Goal: Task Accomplishment & Management: Use online tool/utility

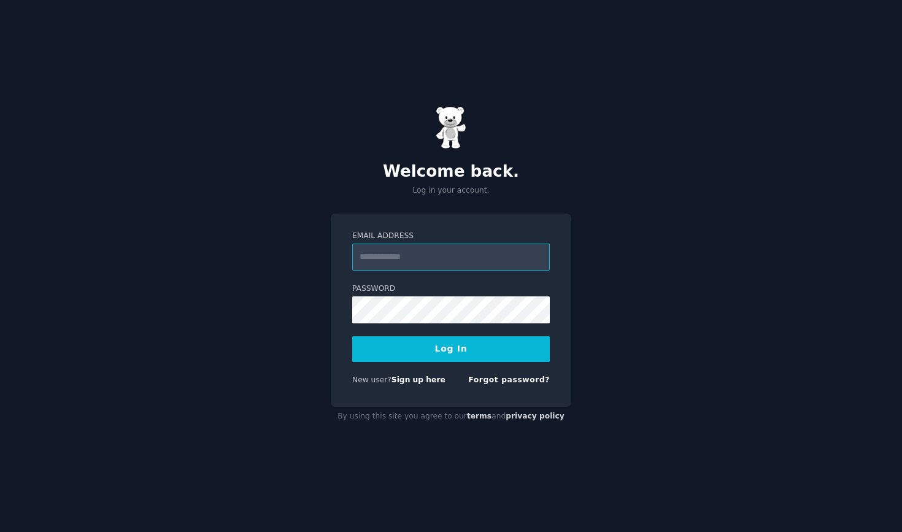
type input "**********"
click at [451, 349] on button "Log In" at bounding box center [451, 349] width 198 height 26
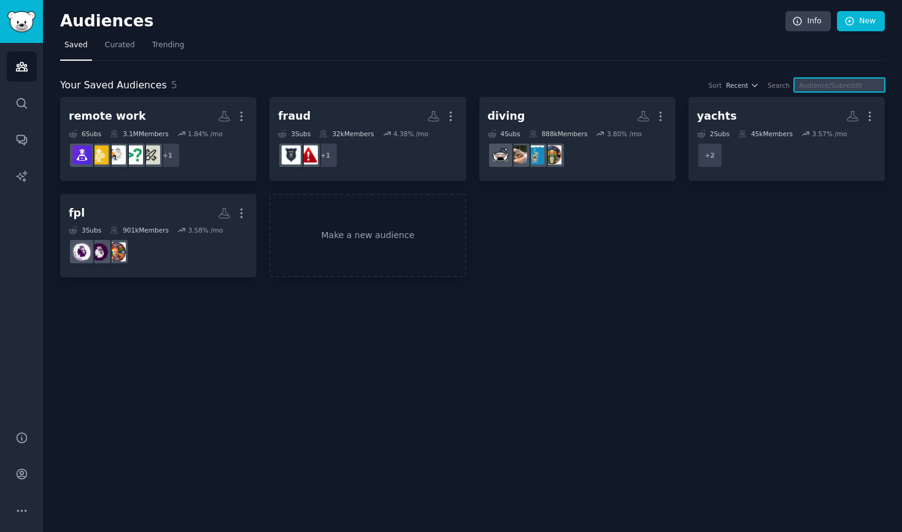
click at [819, 84] on input "text" at bounding box center [839, 85] width 91 height 14
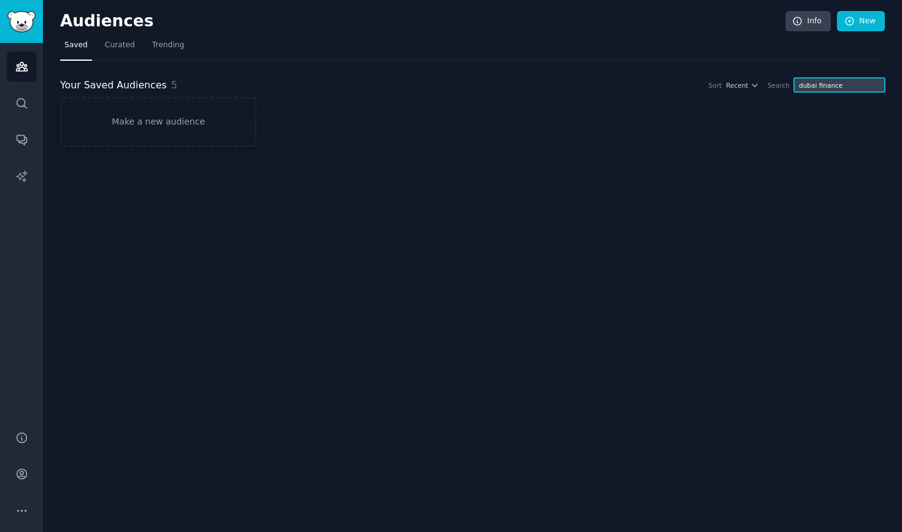
type input "dubai finance"
click at [183, 120] on link "Make a new audience" at bounding box center [158, 122] width 196 height 50
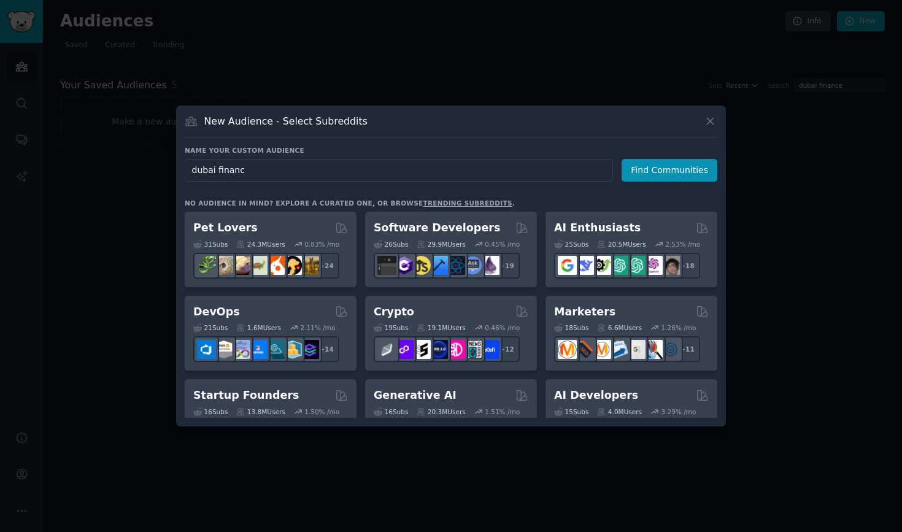
type input "dubai finance"
click at [672, 170] on button "Find Communities" at bounding box center [670, 170] width 96 height 23
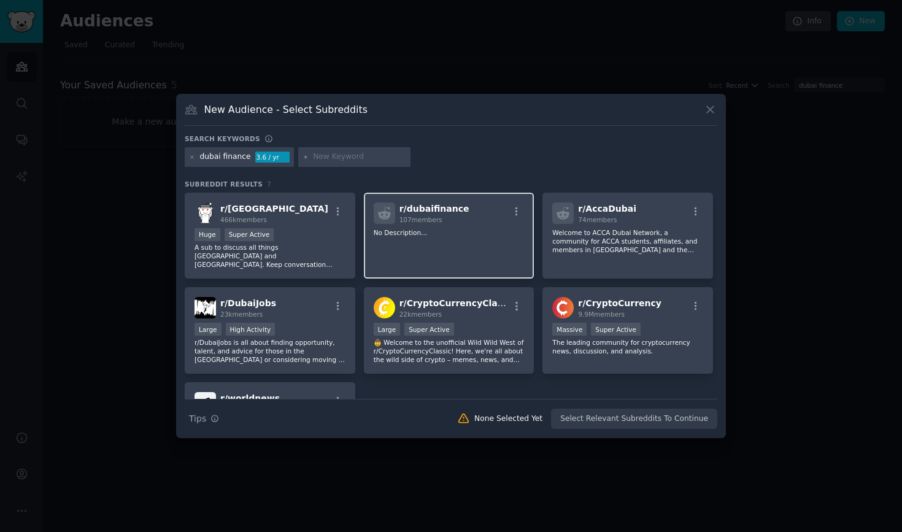
click at [473, 253] on div "r/ dubaifinance 107 members No Description..." at bounding box center [449, 236] width 171 height 87
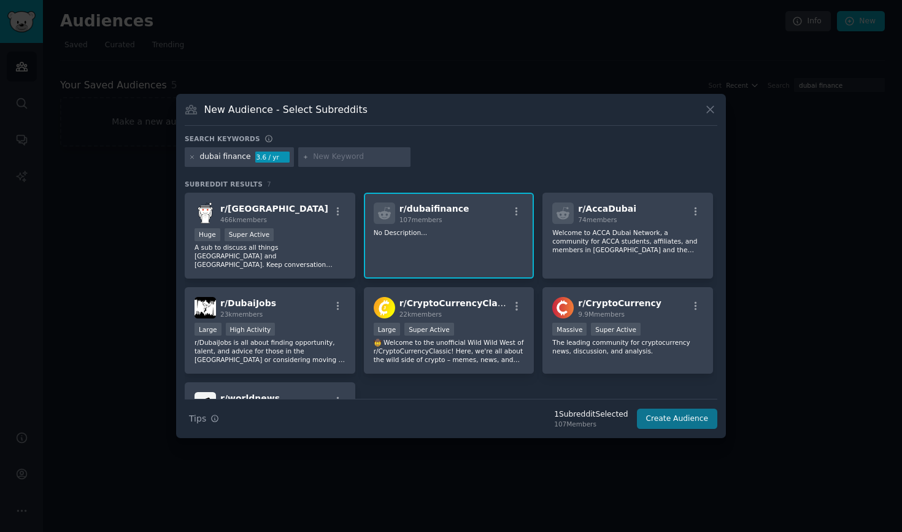
click at [697, 414] on button "Create Audience" at bounding box center [677, 419] width 81 height 21
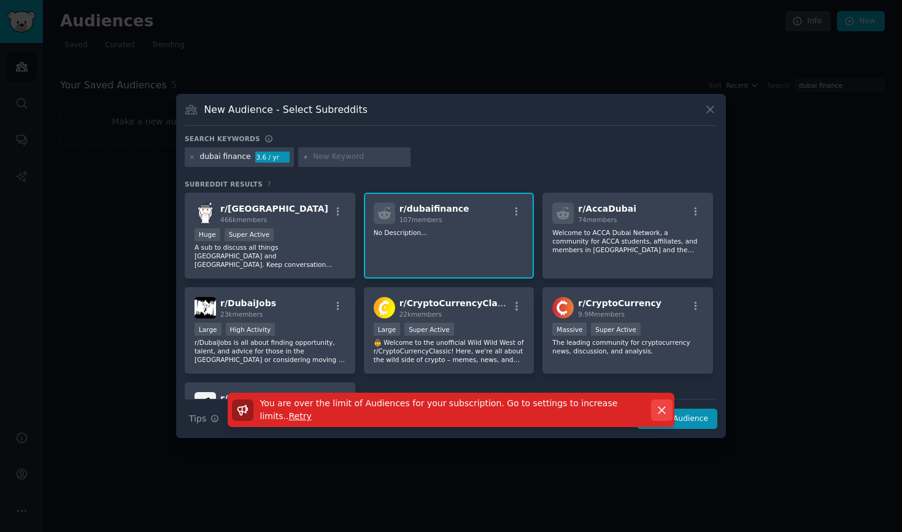
click at [661, 411] on icon "button" at bounding box center [662, 410] width 7 height 7
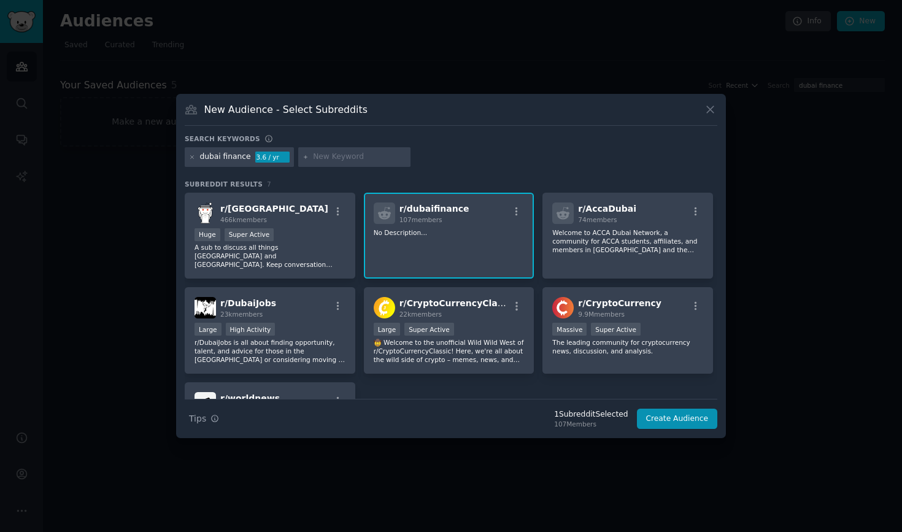
click at [711, 118] on div "New Audience - Select Subreddits" at bounding box center [451, 114] width 533 height 23
click at [712, 114] on icon at bounding box center [710, 109] width 13 height 13
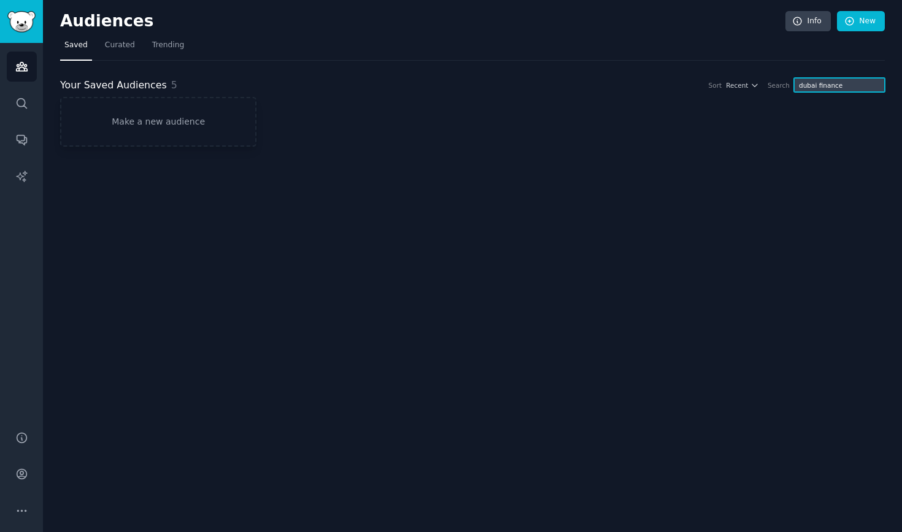
click at [851, 83] on input "dubai finance" at bounding box center [839, 85] width 91 height 14
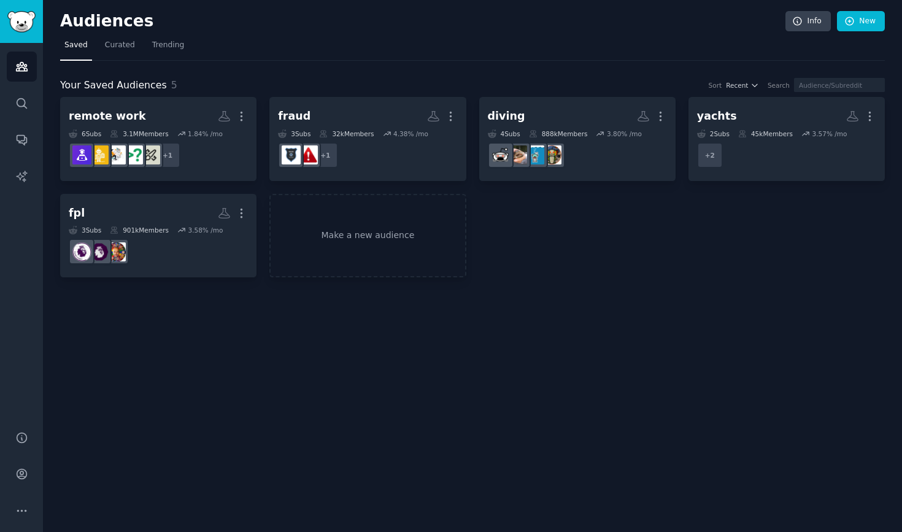
click at [273, 434] on div "Audiences Info New Saved Curated Trending Your Saved Audiences 5 Sort Recent Se…" at bounding box center [472, 266] width 859 height 532
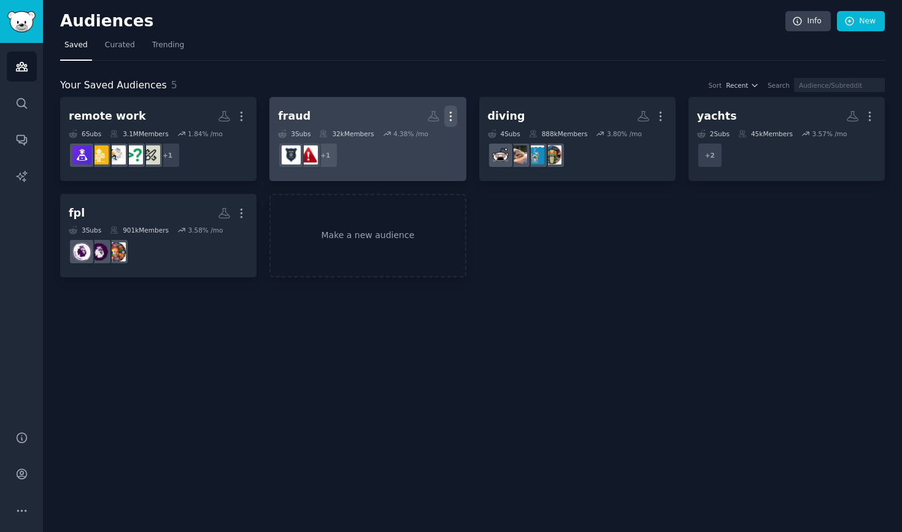
click at [451, 113] on icon "button" at bounding box center [451, 116] width 1 height 9
click at [403, 137] on div "Delete" at bounding box center [409, 143] width 58 height 26
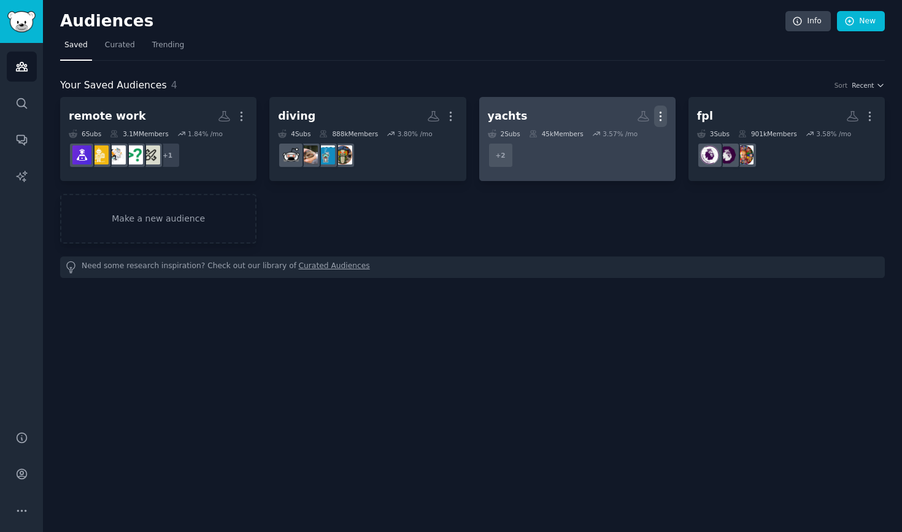
click at [655, 115] on icon "button" at bounding box center [660, 116] width 13 height 13
click at [600, 145] on icon at bounding box center [602, 142] width 13 height 13
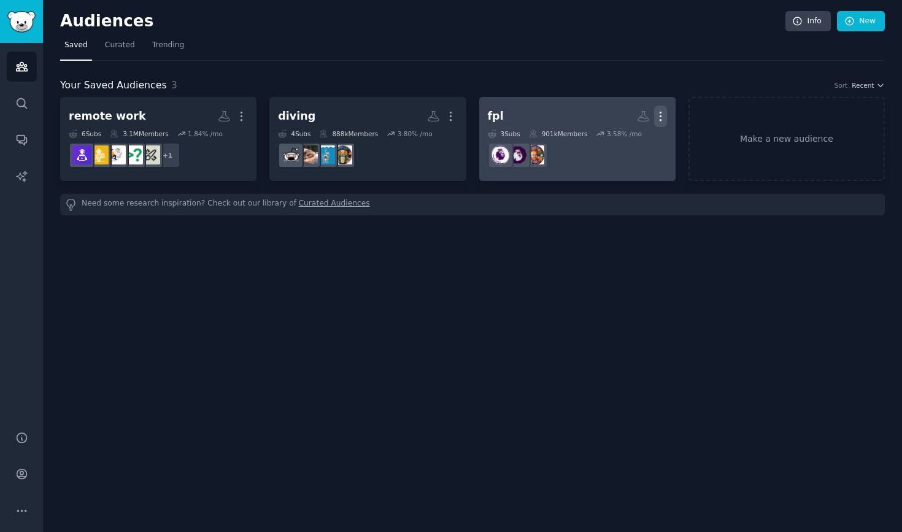
click at [662, 113] on icon "button" at bounding box center [660, 116] width 13 height 13
click at [631, 143] on p "Delete" at bounding box center [627, 142] width 28 height 13
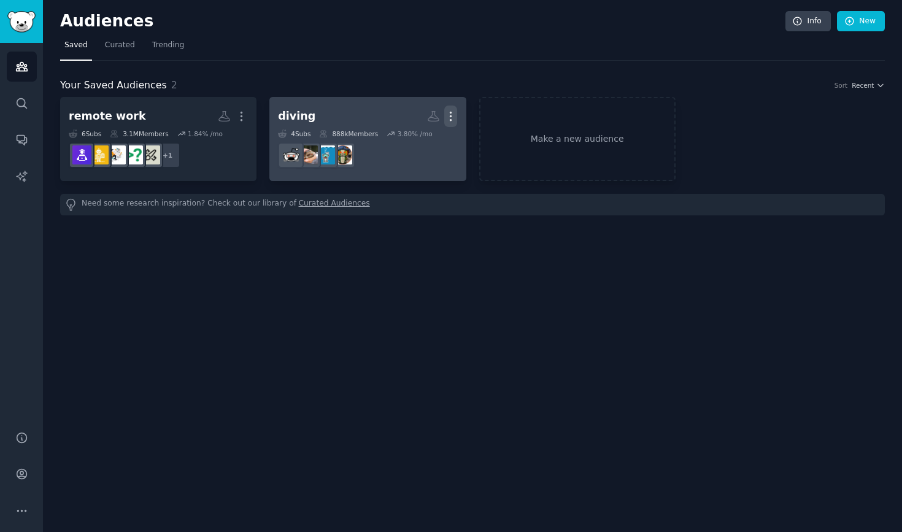
click at [453, 115] on icon "button" at bounding box center [450, 116] width 13 height 13
click at [414, 145] on p "Delete" at bounding box center [417, 142] width 28 height 13
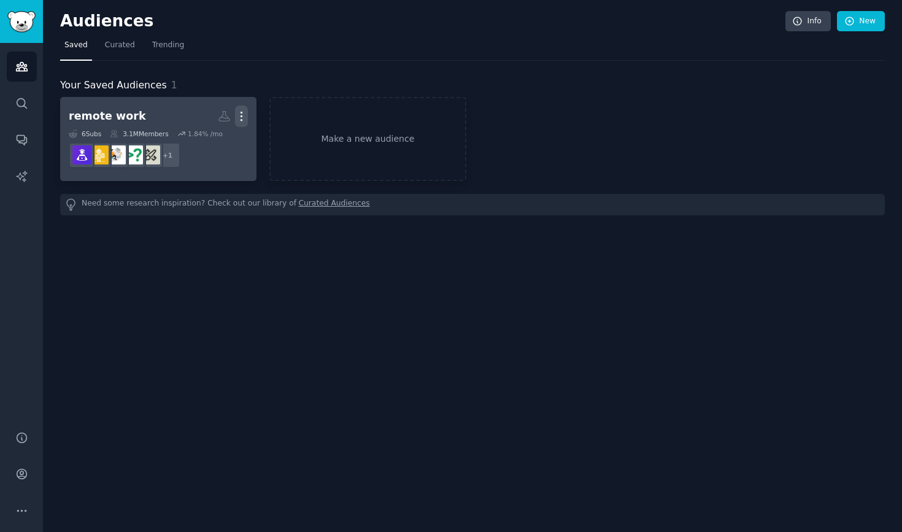
click at [244, 115] on icon "button" at bounding box center [241, 116] width 13 height 13
click at [198, 149] on div "Delete" at bounding box center [200, 143] width 58 height 26
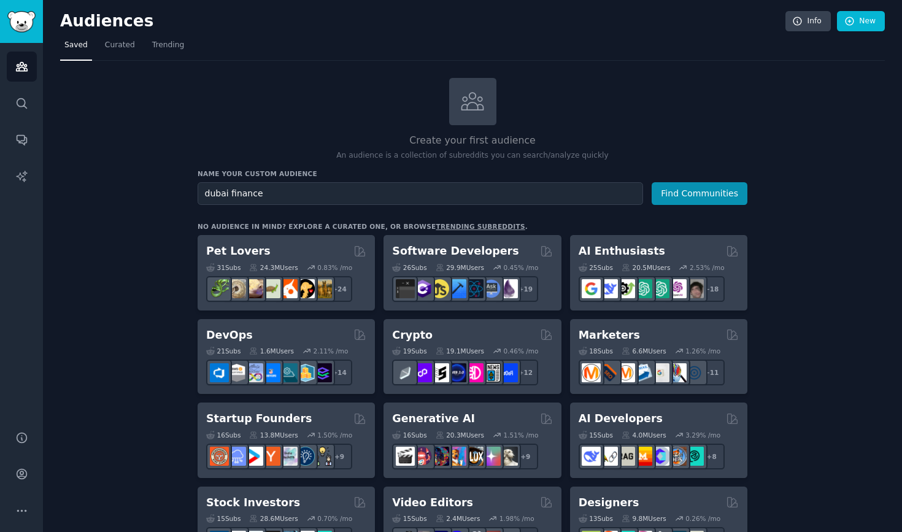
type input "dubai finance"
click at [700, 192] on button "Find Communities" at bounding box center [700, 193] width 96 height 23
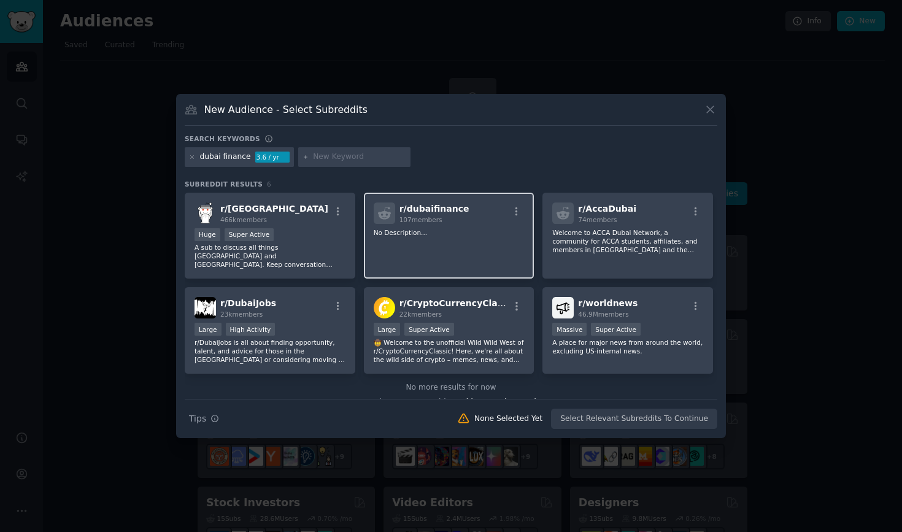
click at [471, 209] on div "r/ dubaifinance 107 members" at bounding box center [449, 213] width 151 height 21
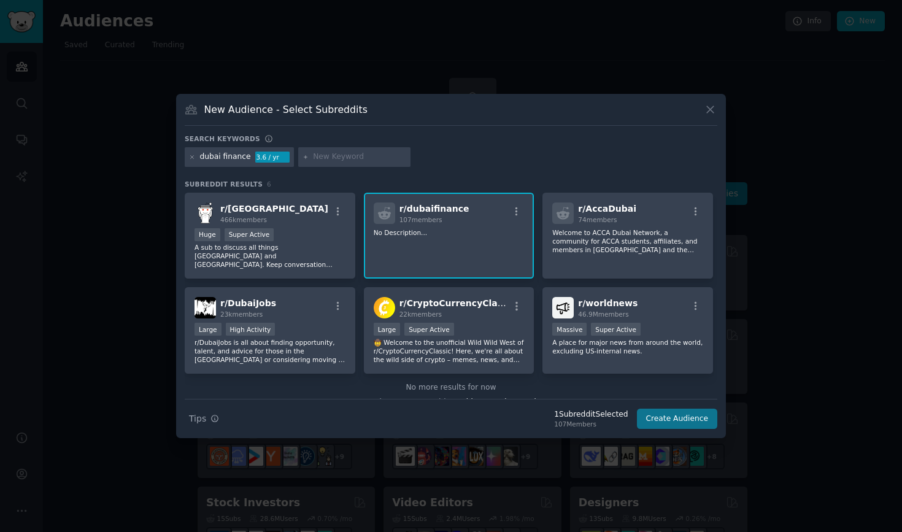
click at [695, 423] on button "Create Audience" at bounding box center [677, 419] width 81 height 21
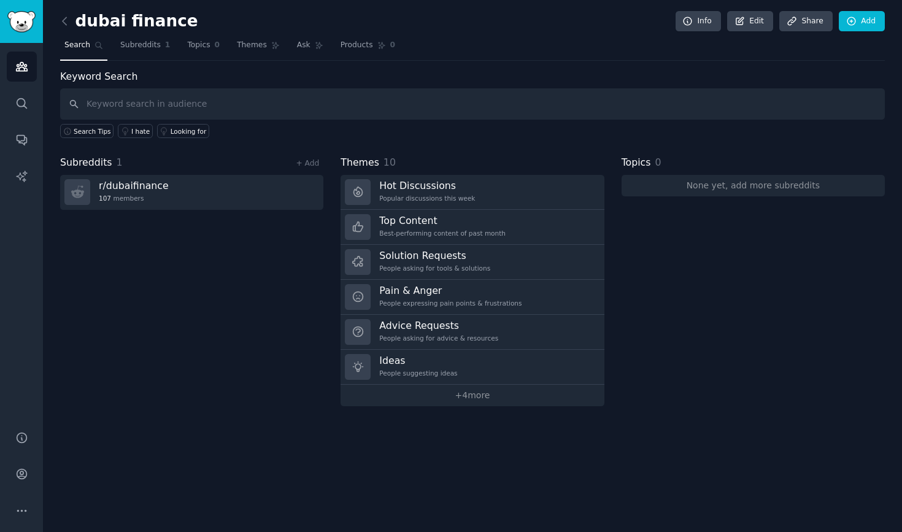
click at [687, 425] on div "dubai finance Info Edit Share Add Search Subreddits 1 Topics 0 Themes Ask Produ…" at bounding box center [472, 266] width 859 height 532
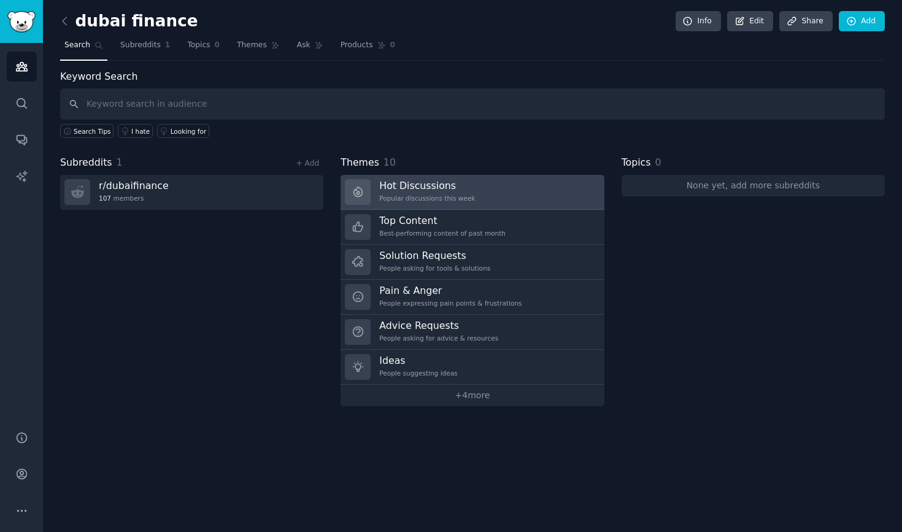
click at [427, 194] on div "Popular discussions this week" at bounding box center [427, 198] width 96 height 9
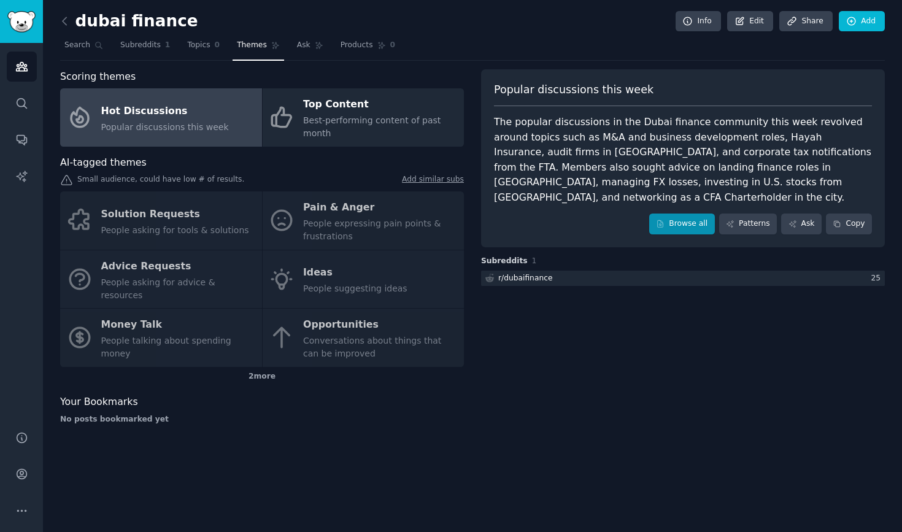
click at [701, 214] on link "Browse all" at bounding box center [682, 224] width 66 height 21
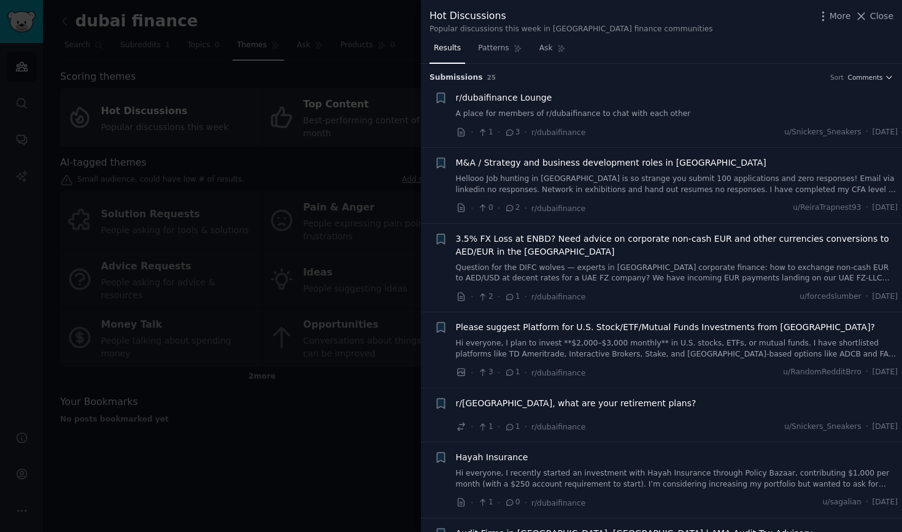
click at [884, 81] on h3 "Submission s 25 Sort Comments" at bounding box center [662, 77] width 464 height 11
click at [881, 73] on button "Comments" at bounding box center [870, 77] width 45 height 9
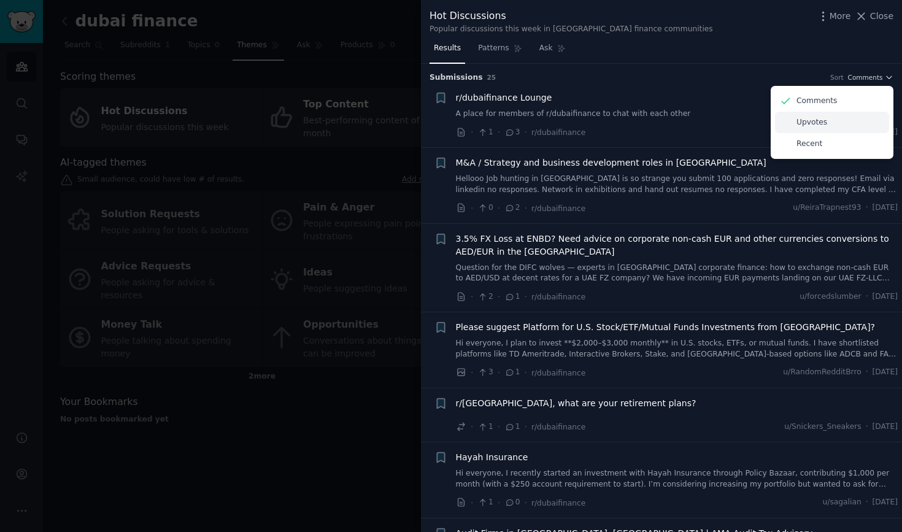
click at [828, 123] on div "Upvotes" at bounding box center [832, 122] width 114 height 21
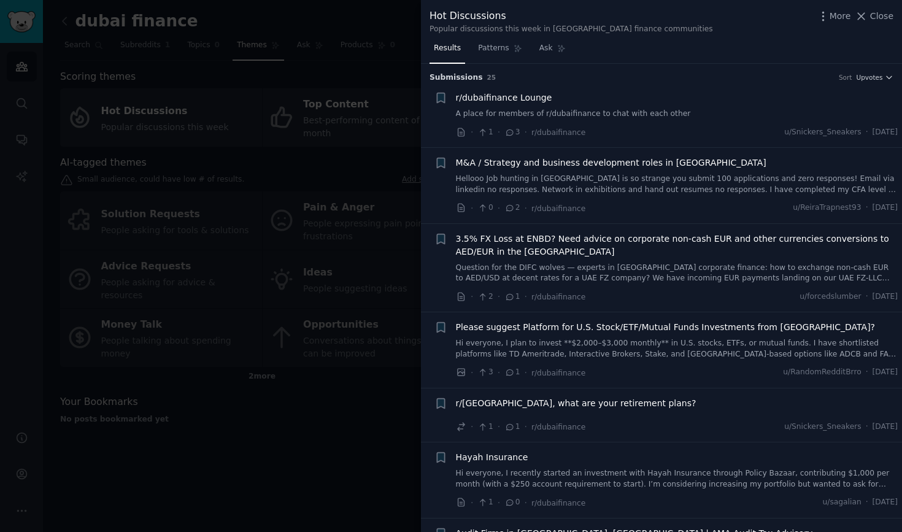
click at [780, 71] on div "Submission s 25 Sort Upvotes" at bounding box center [662, 74] width 464 height 20
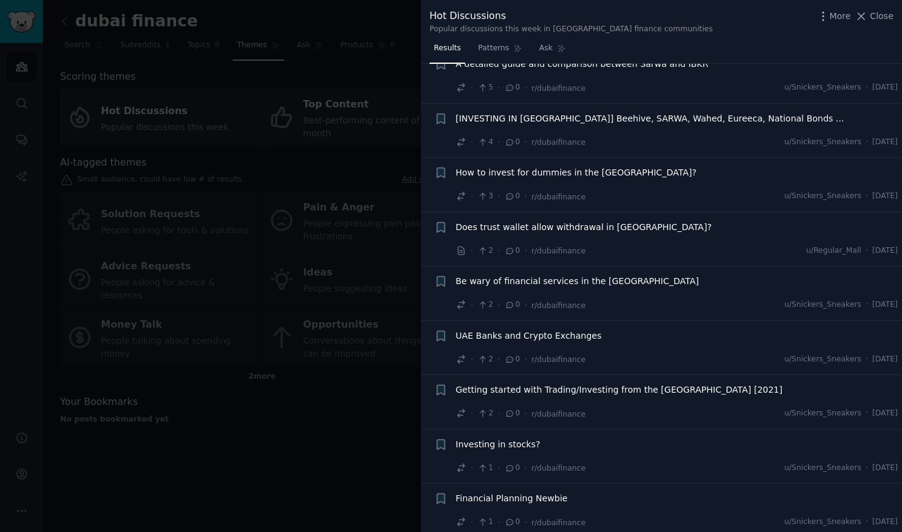
scroll to position [1121, 0]
click at [287, 423] on div at bounding box center [451, 266] width 902 height 532
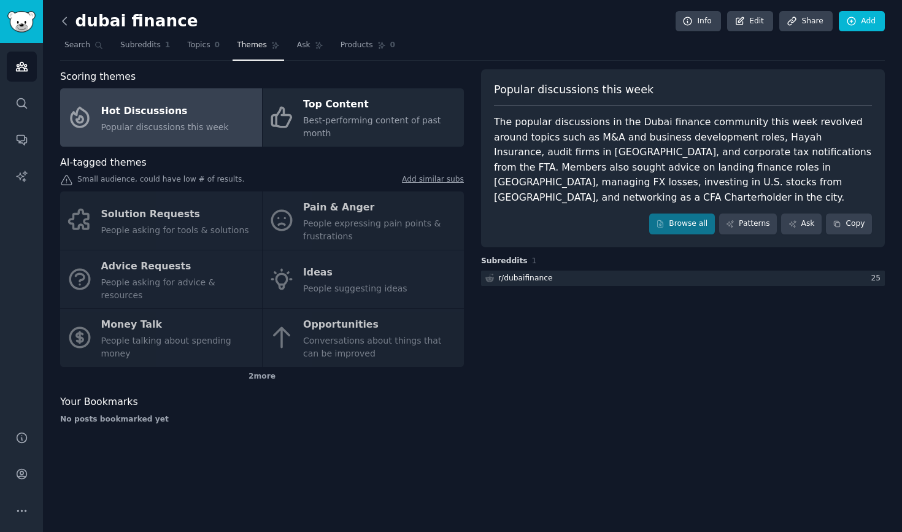
click at [68, 25] on icon at bounding box center [64, 21] width 13 height 13
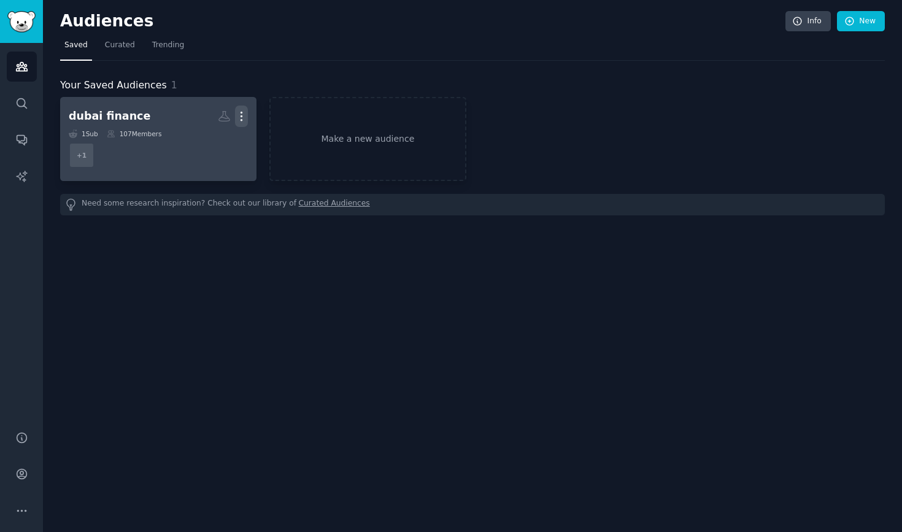
click at [244, 115] on icon "button" at bounding box center [241, 116] width 13 height 13
click at [193, 139] on div "Delete" at bounding box center [200, 143] width 58 height 26
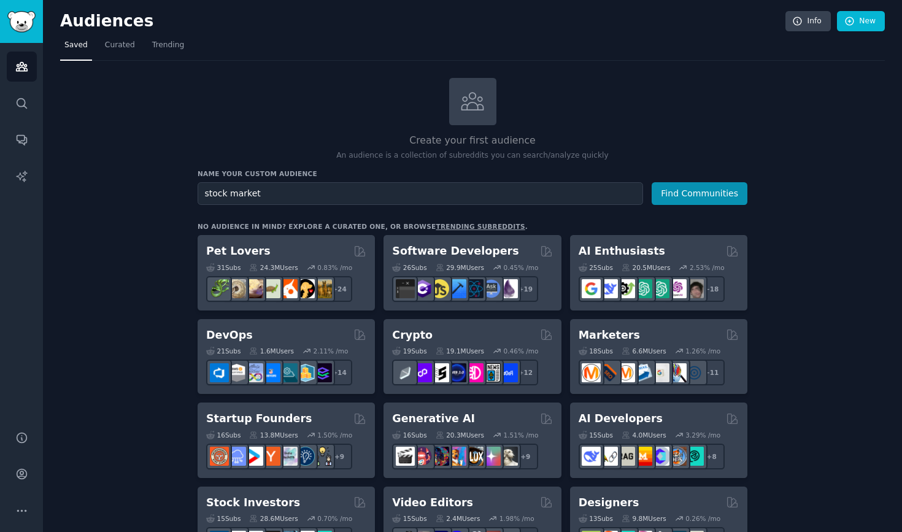
type input "stock market"
click at [700, 192] on button "Find Communities" at bounding box center [700, 193] width 96 height 23
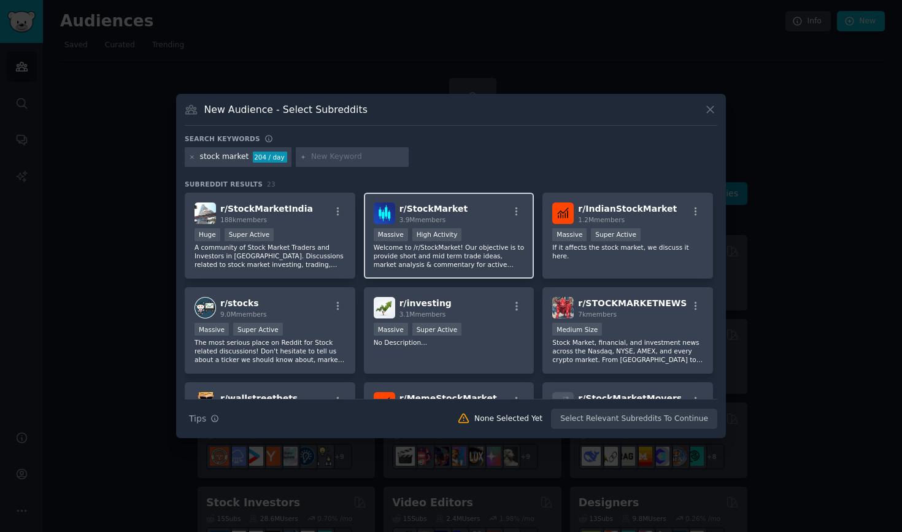
click at [499, 245] on p "Welcome to /r/StockMarket! Our objective is to provide short and mid term trade…" at bounding box center [449, 256] width 151 height 26
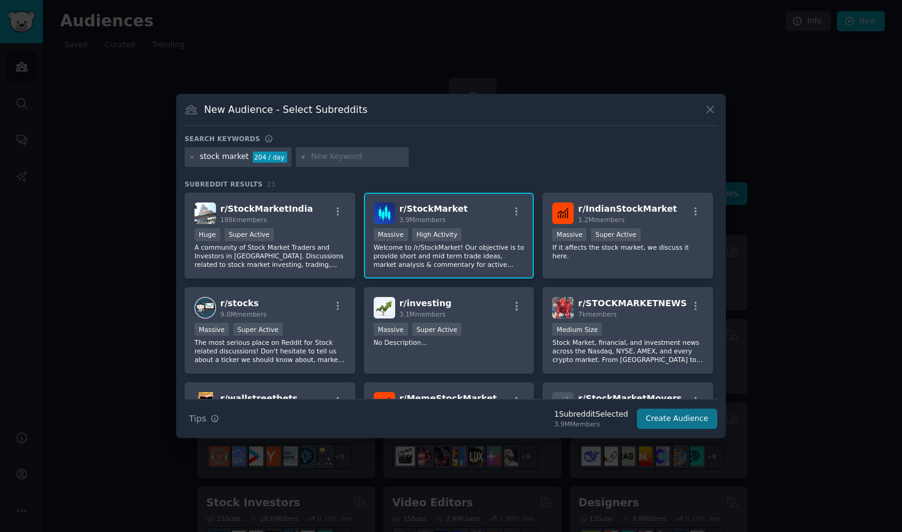
click at [670, 418] on button "Create Audience" at bounding box center [677, 419] width 81 height 21
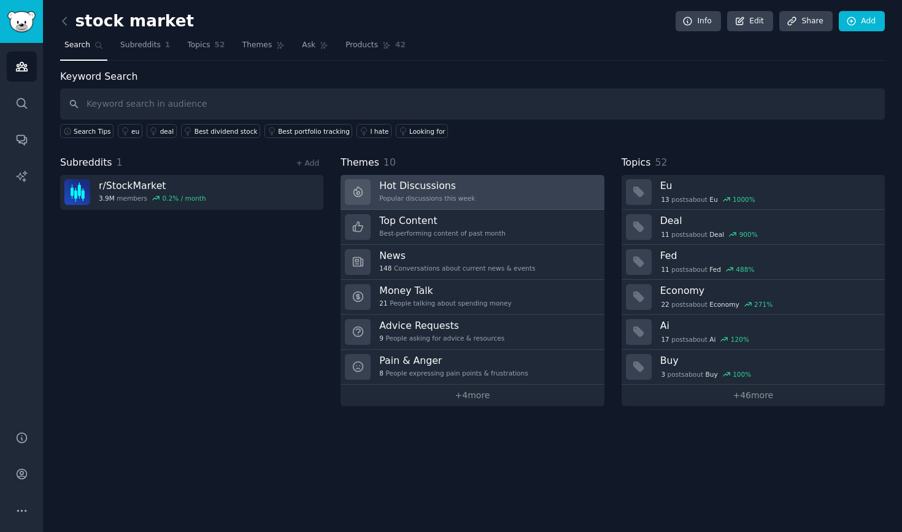
click at [531, 188] on link "Hot Discussions Popular discussions this week" at bounding box center [472, 192] width 263 height 35
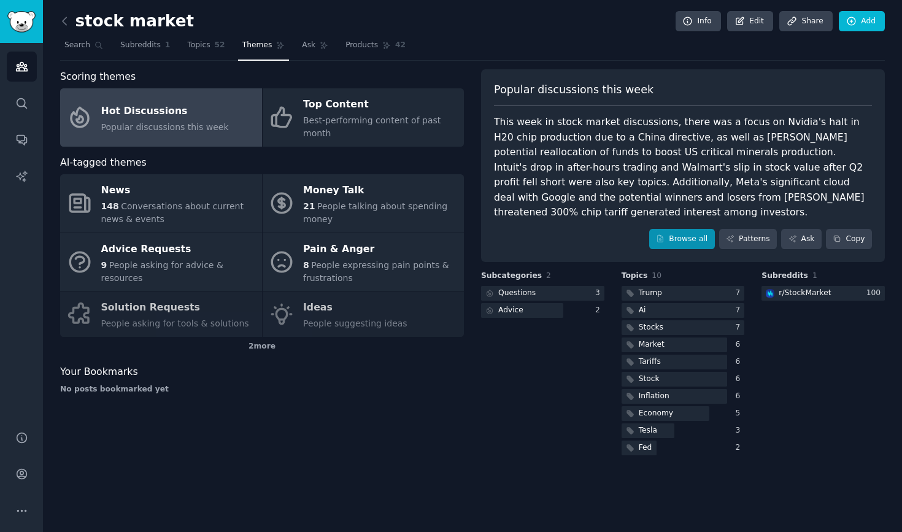
click at [679, 229] on link "Browse all" at bounding box center [682, 239] width 66 height 21
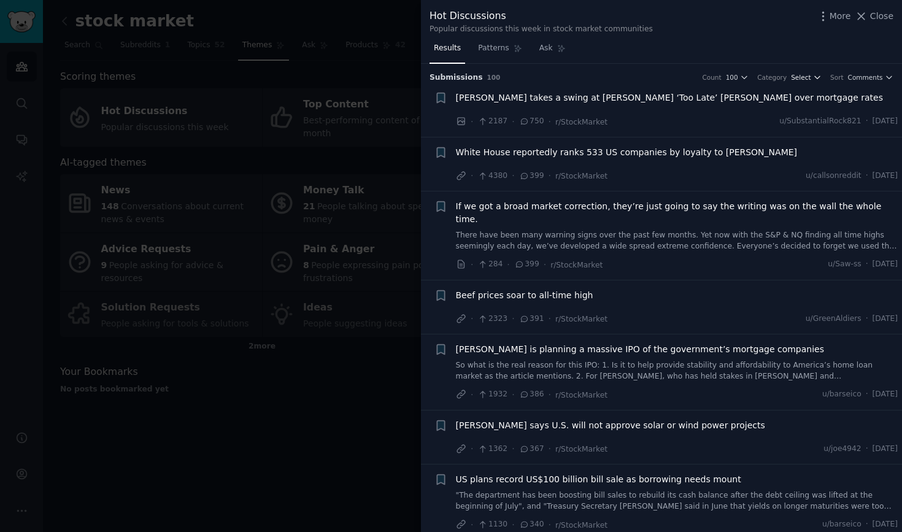
click at [800, 79] on span "Select" at bounding box center [801, 77] width 20 height 9
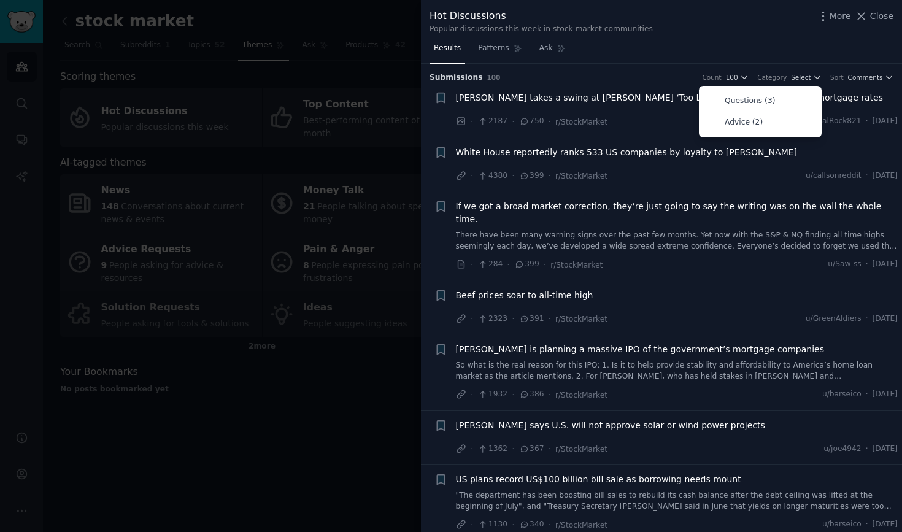
click at [841, 55] on div "Results Patterns Ask" at bounding box center [661, 51] width 481 height 25
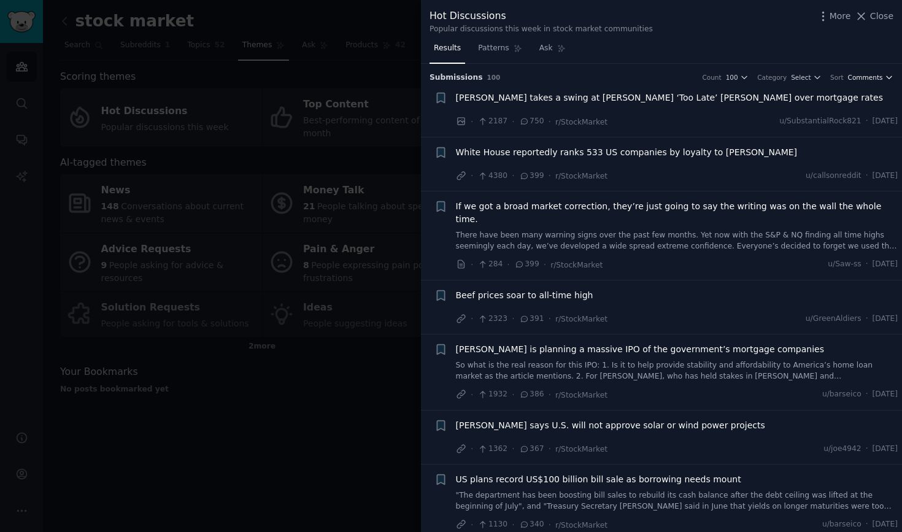
click at [873, 80] on span "Comments" at bounding box center [865, 77] width 35 height 9
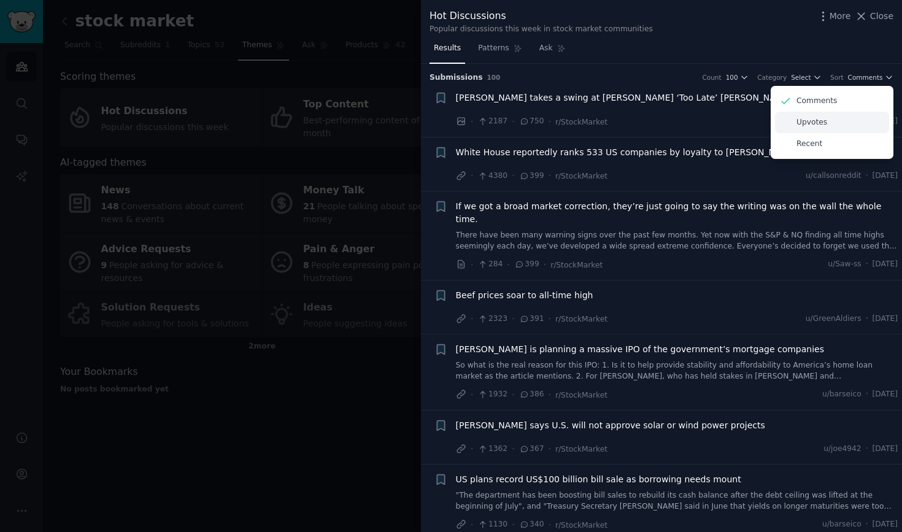
click at [823, 123] on p "Upvotes" at bounding box center [812, 122] width 31 height 11
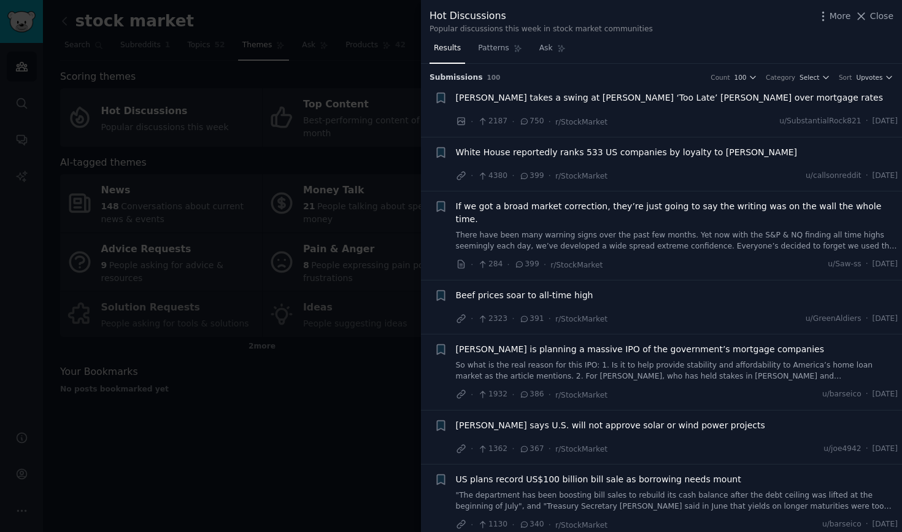
click at [873, 55] on div "Results Patterns Ask" at bounding box center [661, 51] width 481 height 25
click at [591, 83] on li "+ [PERSON_NAME] takes a swing at [PERSON_NAME] ‘Too Late’ [PERSON_NAME] over mo…" at bounding box center [661, 110] width 481 height 54
click at [864, 71] on div "Submission s 100 Count 100 Category Select Sort Upvotes" at bounding box center [662, 74] width 464 height 20
click at [859, 75] on span "Upvotes" at bounding box center [869, 77] width 26 height 9
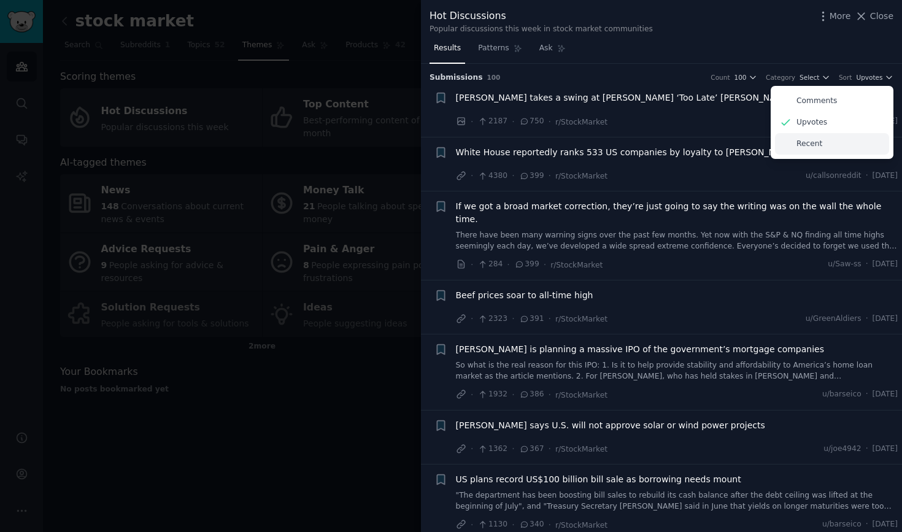
click at [805, 144] on p "Recent" at bounding box center [810, 144] width 26 height 11
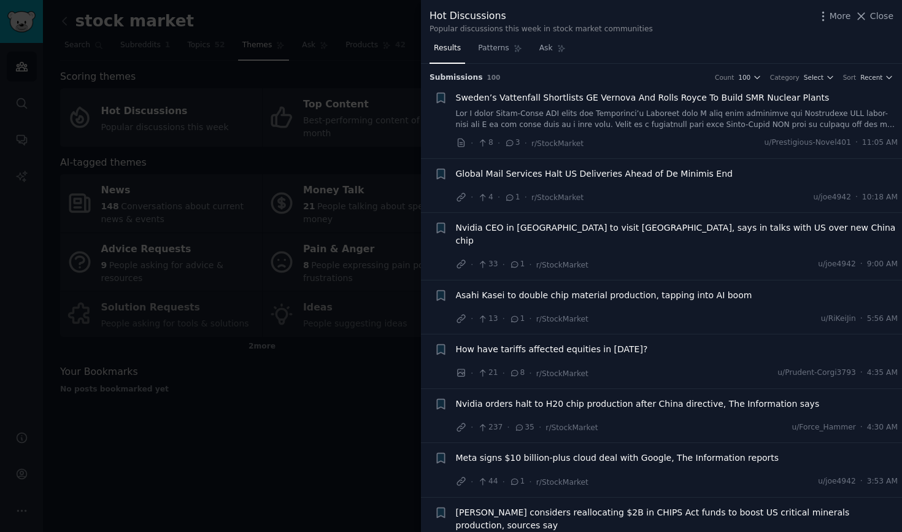
click at [880, 85] on li "+ Sweden’s Vattenfall Shortlists GE Vernova And Rolls Royce To Build SMR Nuclea…" at bounding box center [661, 120] width 481 height 75
click at [877, 80] on span "Recent" at bounding box center [872, 77] width 22 height 9
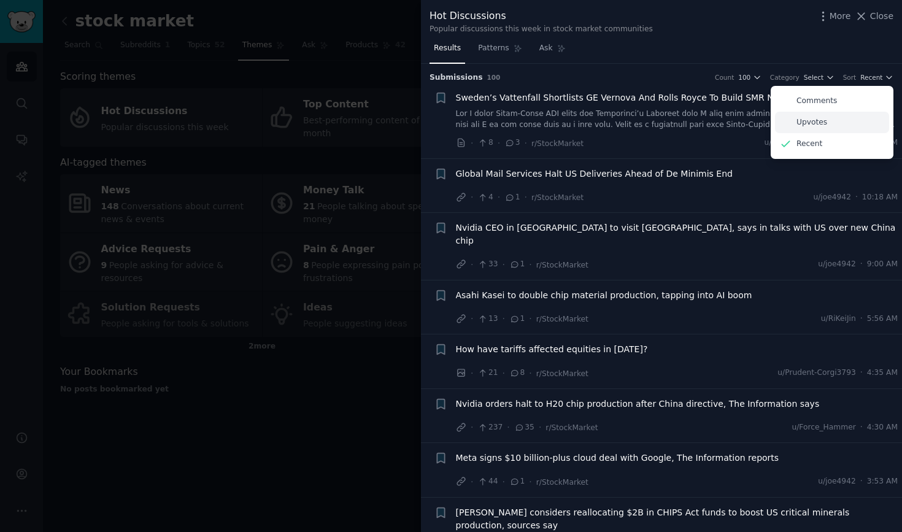
click at [835, 122] on div "Upvotes" at bounding box center [832, 122] width 114 height 21
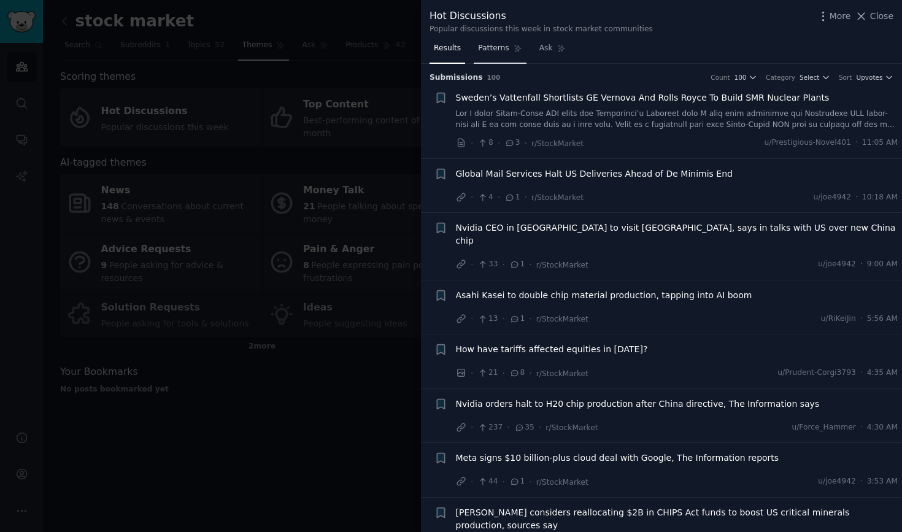
click at [483, 51] on span "Patterns" at bounding box center [493, 48] width 31 height 11
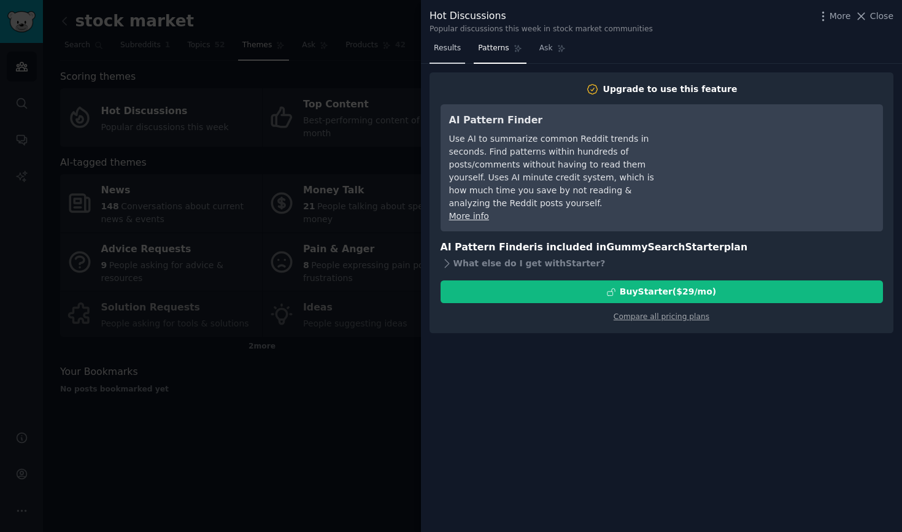
click at [460, 56] on link "Results" at bounding box center [448, 51] width 36 height 25
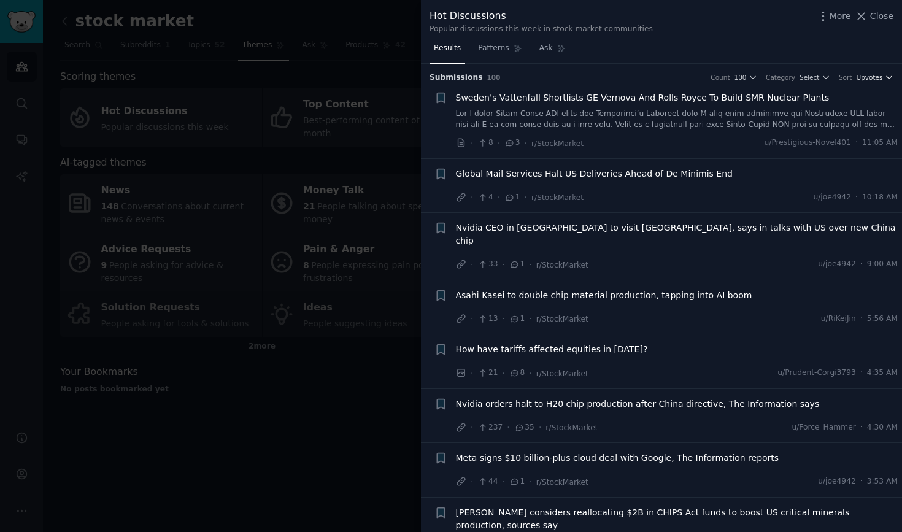
click at [879, 79] on span "Upvotes" at bounding box center [869, 77] width 26 height 9
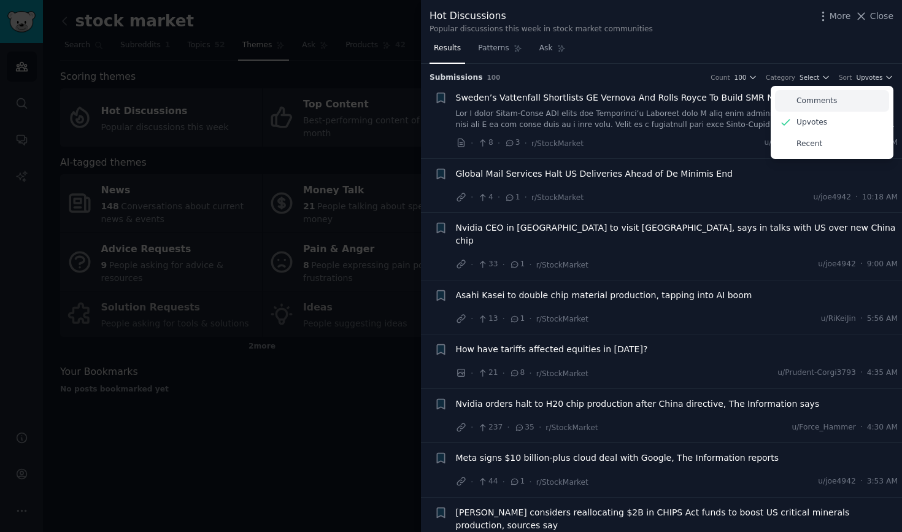
click at [827, 104] on p "Comments" at bounding box center [817, 101] width 41 height 11
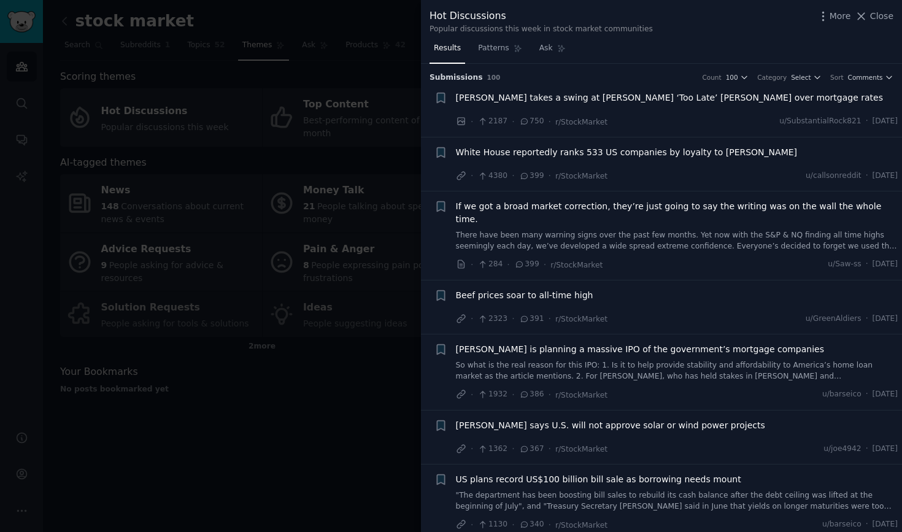
click at [722, 205] on span "If we got a broad market correction, they’re just going to say the writing was …" at bounding box center [677, 213] width 443 height 26
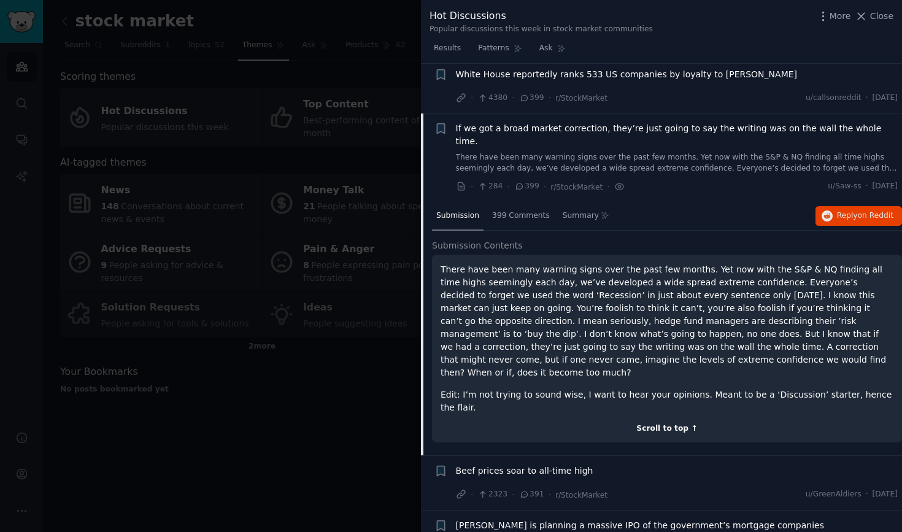
scroll to position [52, 0]
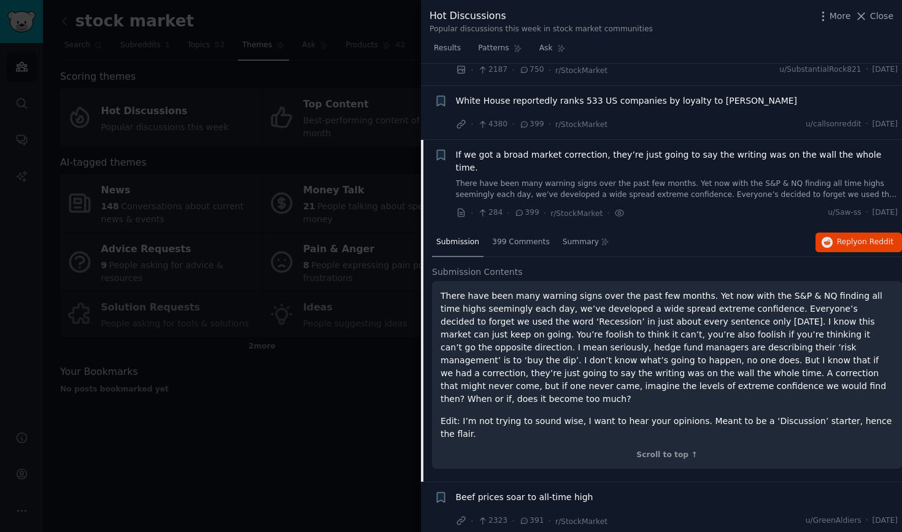
drag, startPoint x: 441, startPoint y: 280, endPoint x: 818, endPoint y: 374, distance: 388.4
click at [818, 374] on p "There have been many warning signs over the past few months. Yet now with the S…" at bounding box center [667, 348] width 453 height 116
copy p "There have been many warning signs over the past few months. Yet now with the S…"
